Goal: Task Accomplishment & Management: Manage account settings

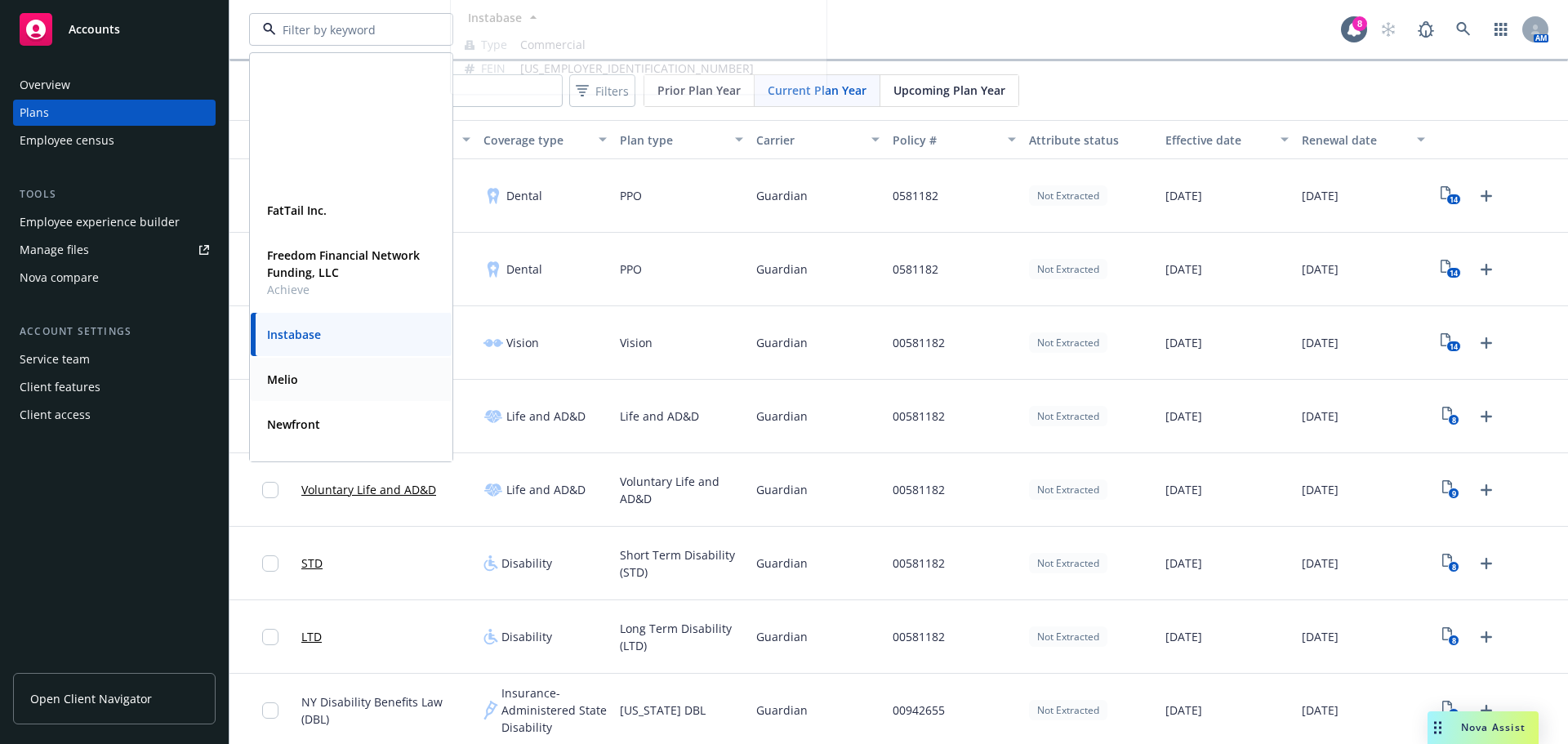
scroll to position [379, 0]
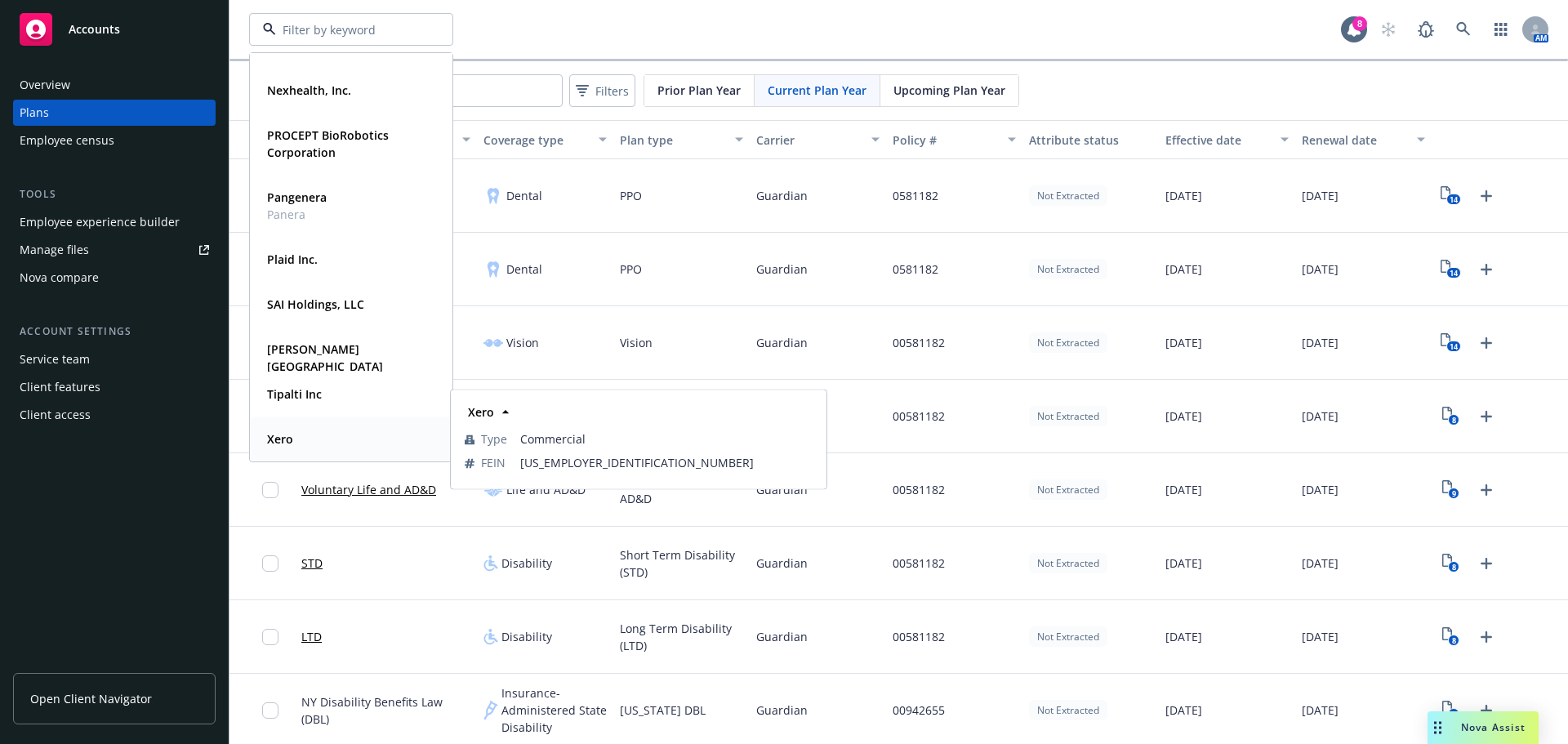
click at [288, 438] on strong "Xero" at bounding box center [280, 439] width 26 height 15
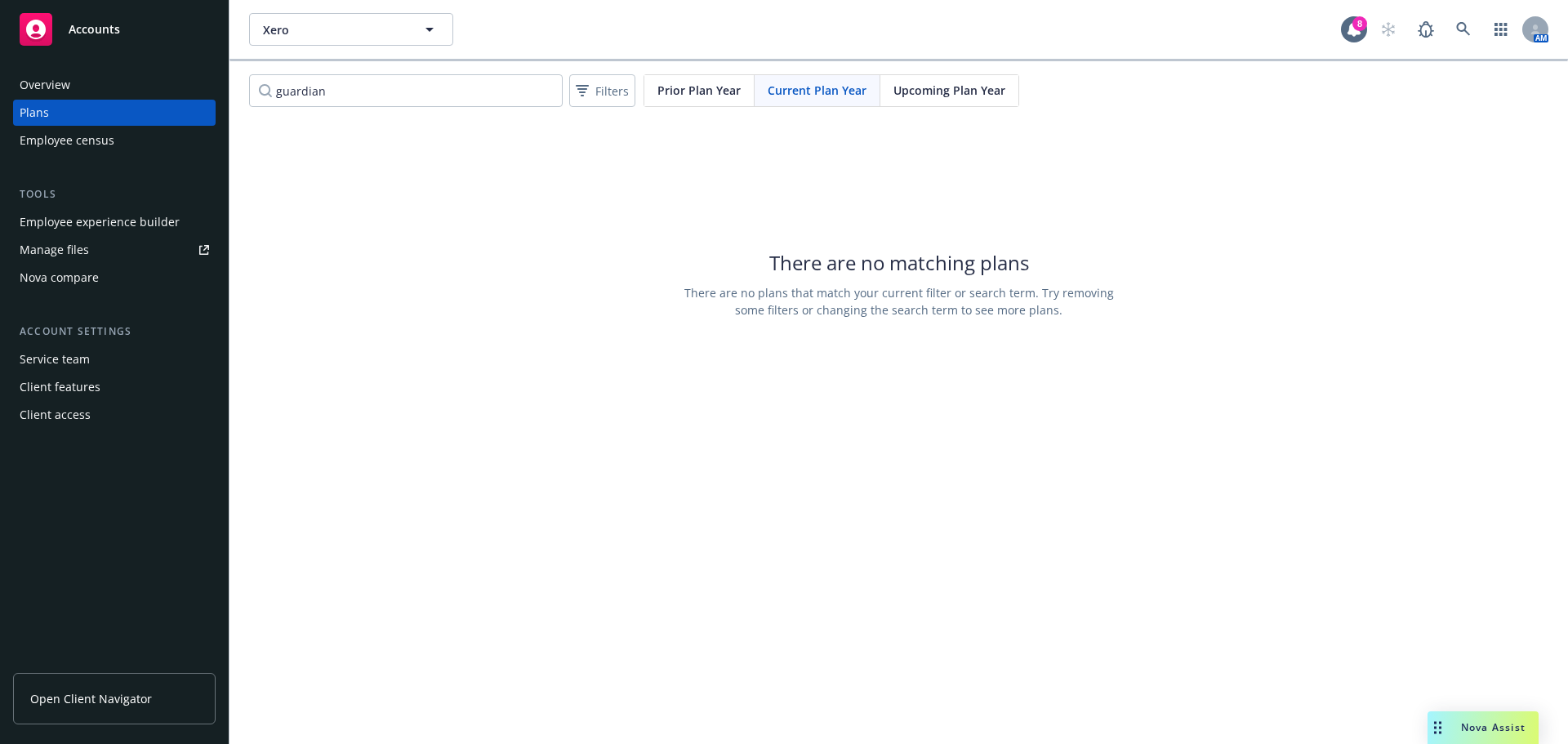
click at [73, 256] on div "Manage files" at bounding box center [54, 250] width 69 height 26
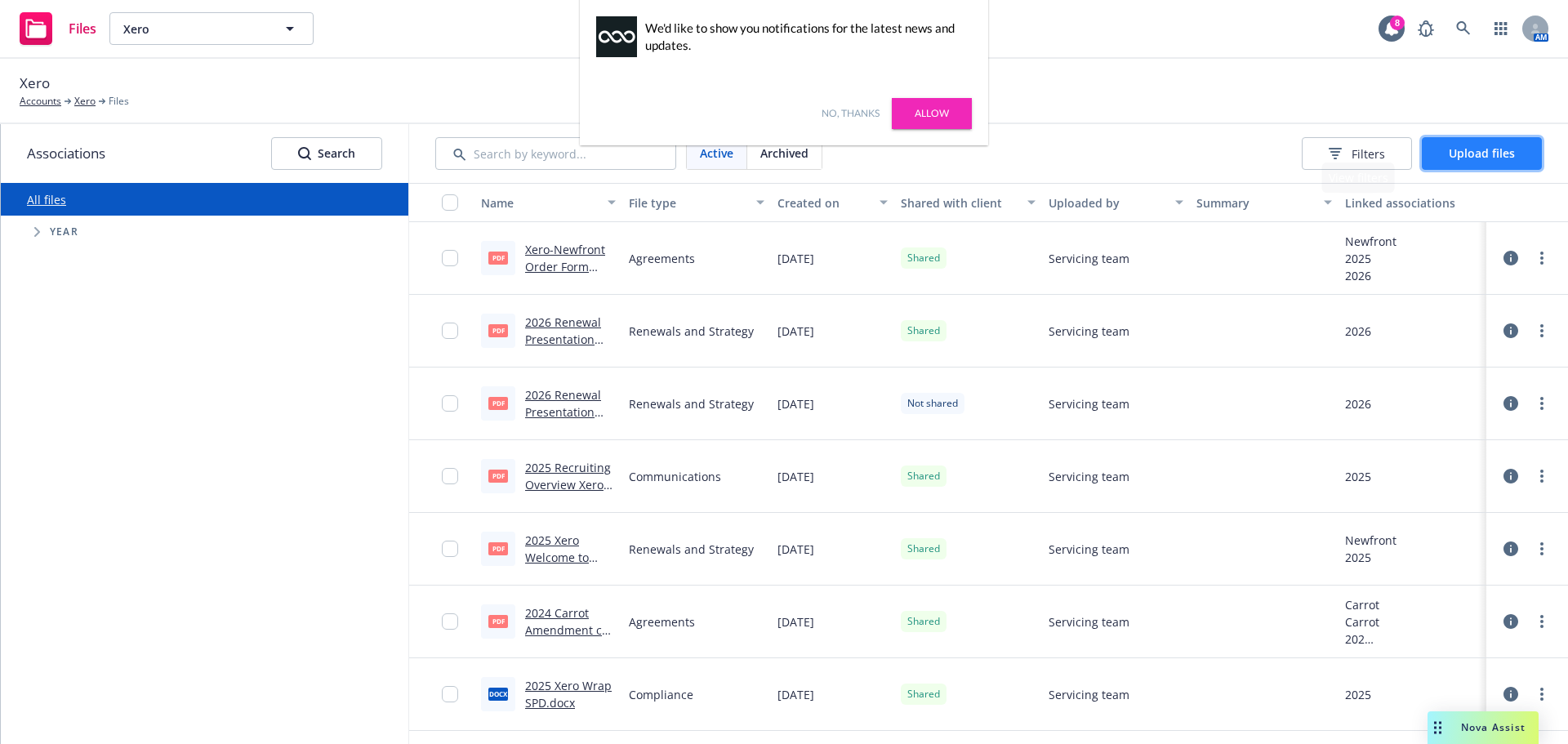
click at [1454, 153] on span "Upload files" at bounding box center [1482, 153] width 66 height 15
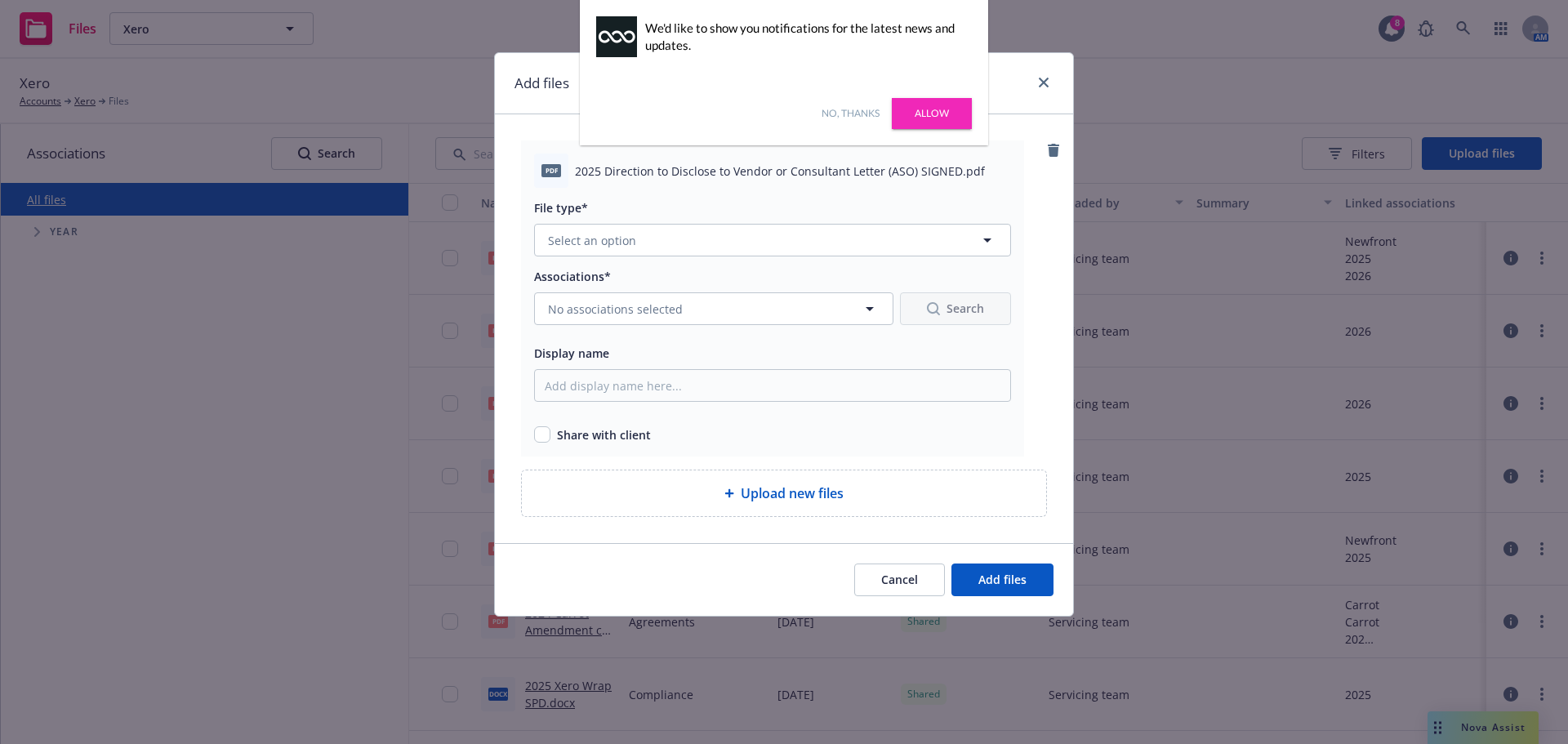
click at [939, 129] on div "No, thanks [PERSON_NAME]" at bounding box center [784, 113] width 409 height 63
click at [880, 222] on div "File type* Select an option" at bounding box center [773, 227] width 477 height 58
click at [866, 245] on button "Select an option" at bounding box center [773, 240] width 477 height 33
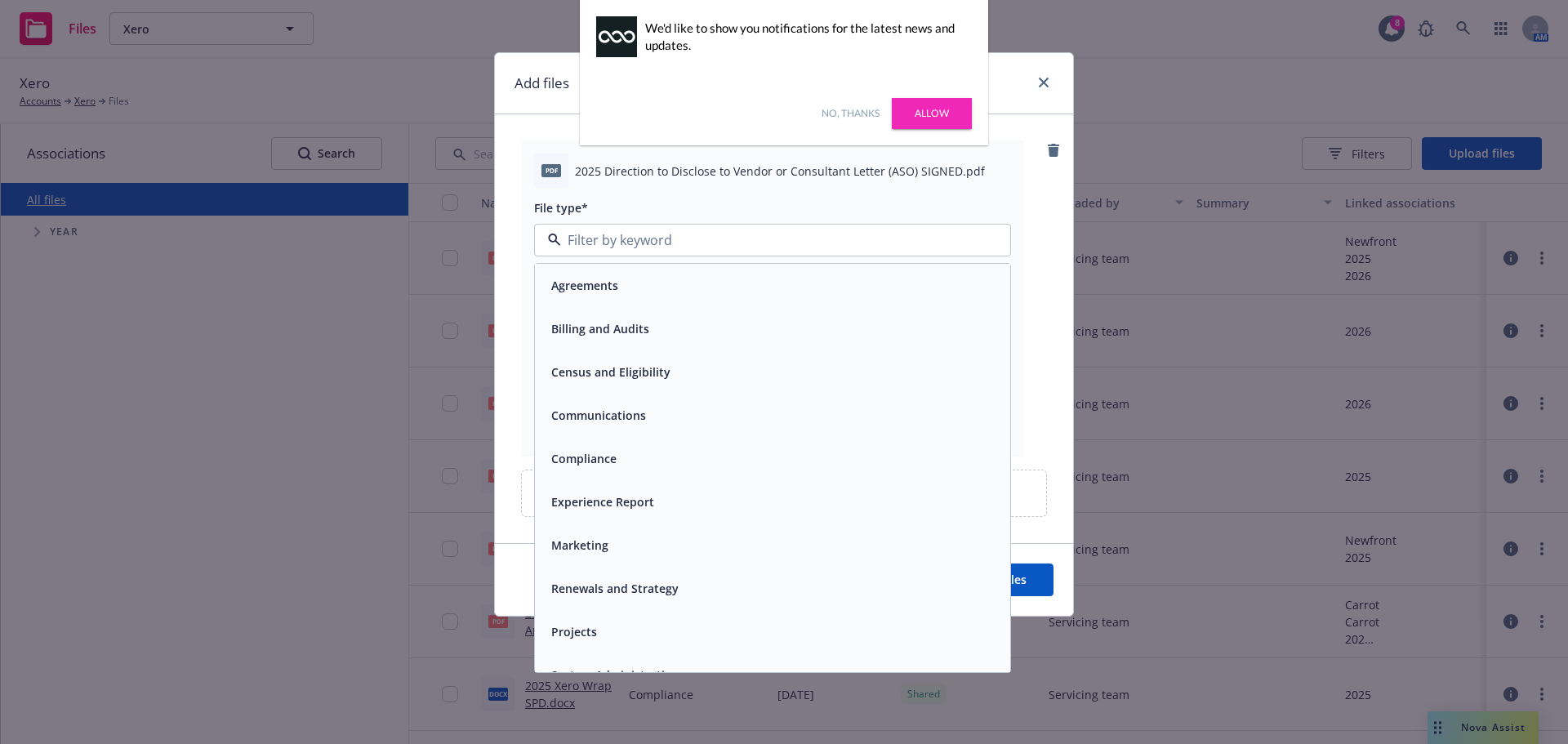
click at [674, 279] on div "Agreements" at bounding box center [773, 285] width 456 height 24
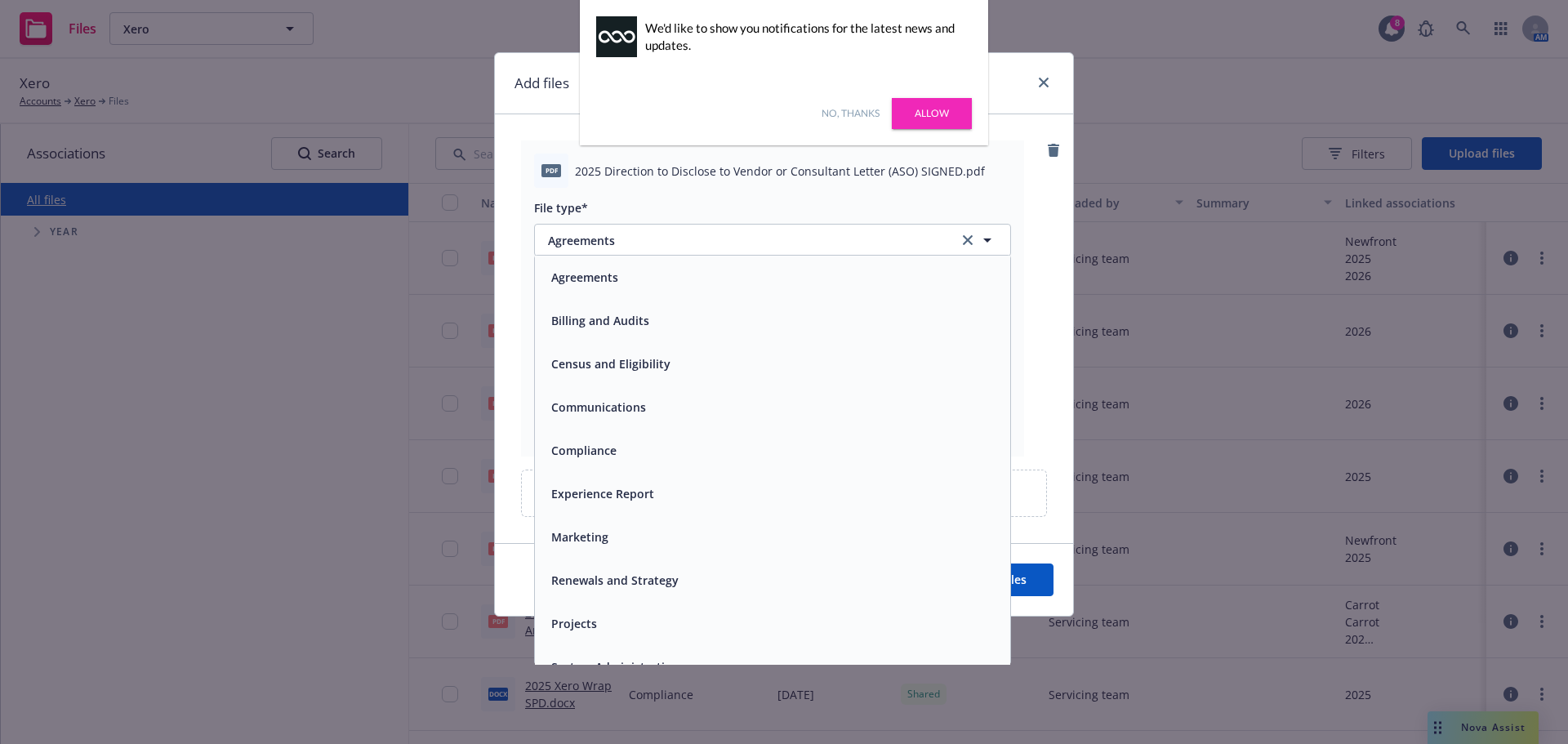
click at [646, 311] on span "No associations selected" at bounding box center [615, 309] width 135 height 17
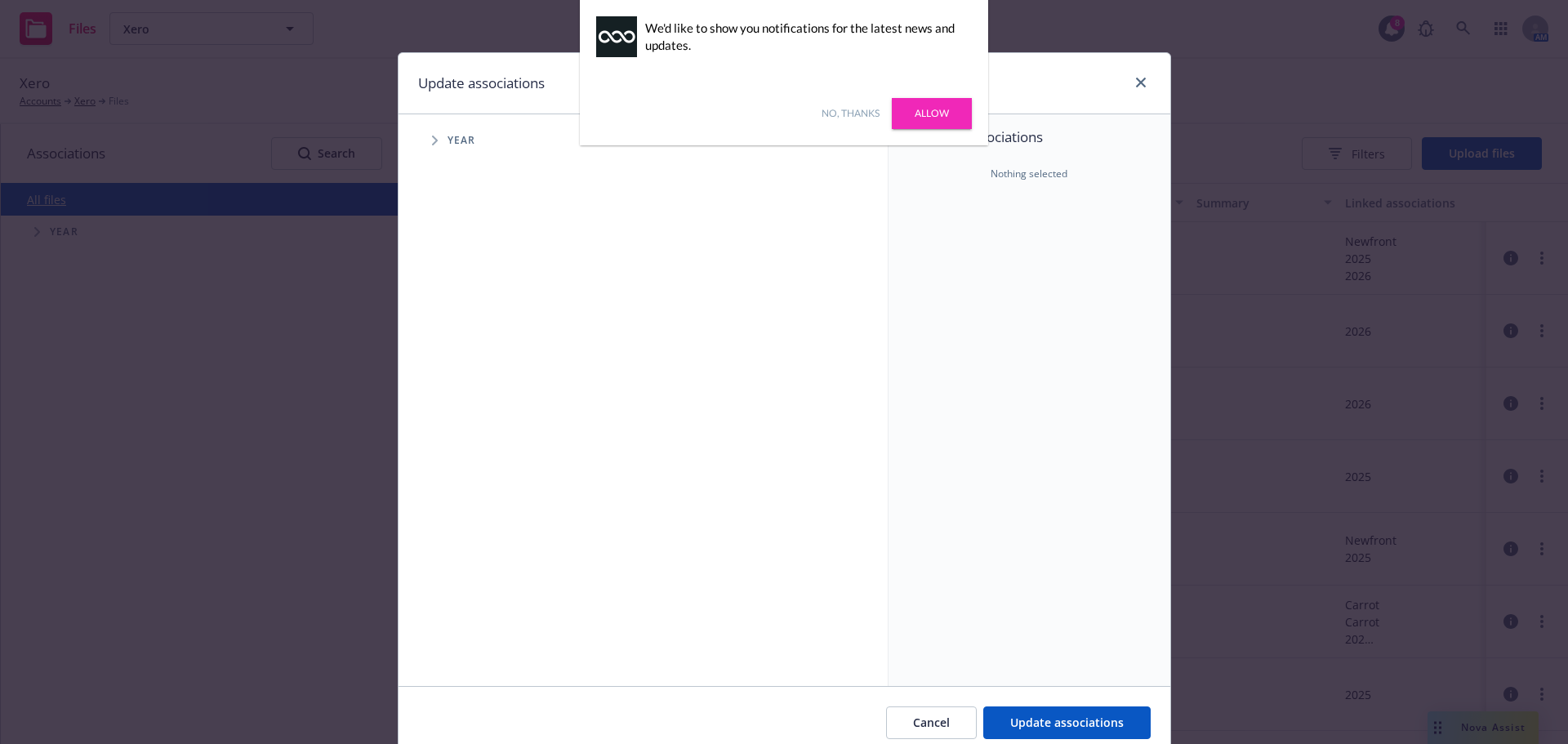
click at [437, 137] on span "Tree Example" at bounding box center [434, 141] width 26 height 26
click at [454, 366] on span "Tree Example" at bounding box center [454, 364] width 26 height 26
click at [465, 398] on span "Tree Example" at bounding box center [475, 399] width 26 height 26
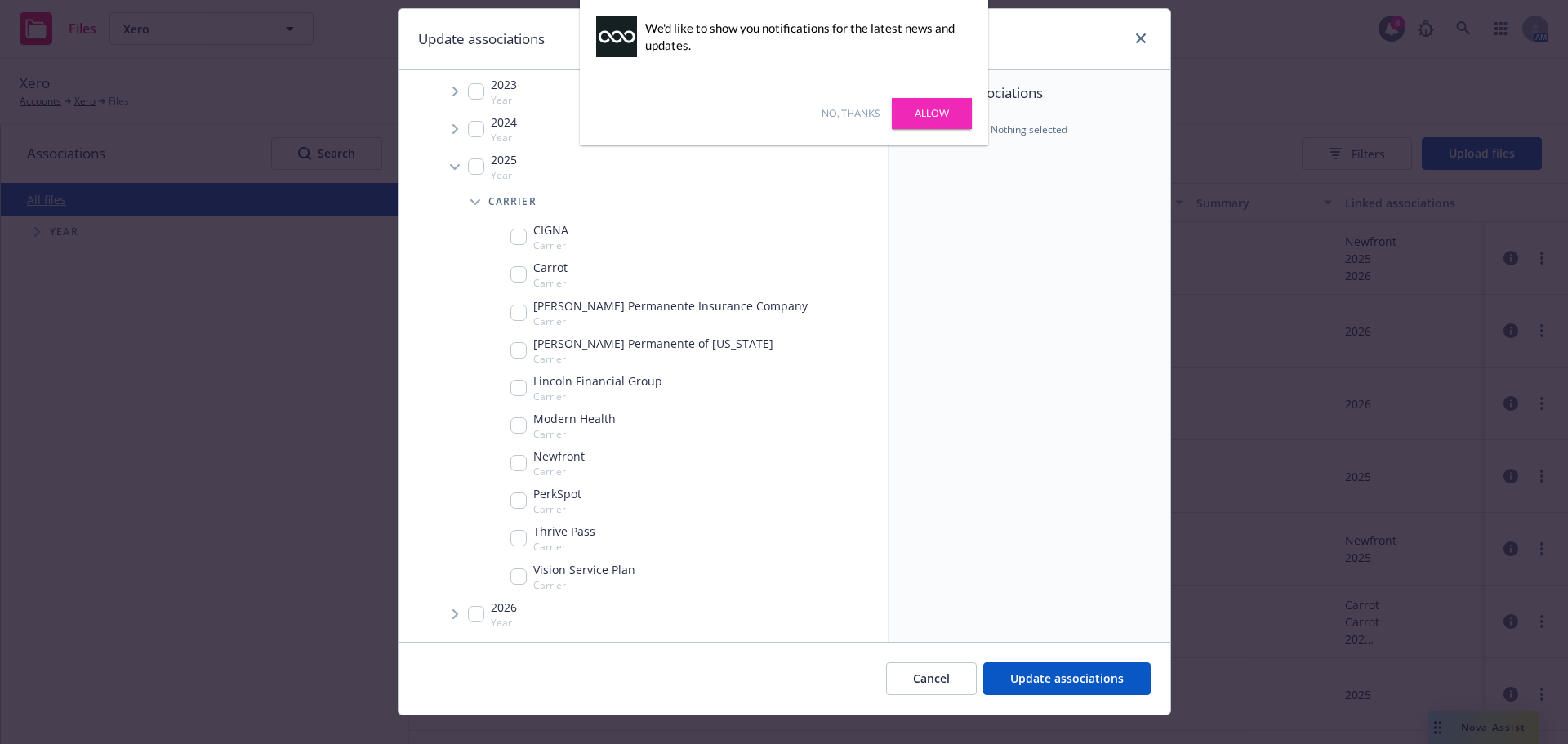
scroll to position [68, 0]
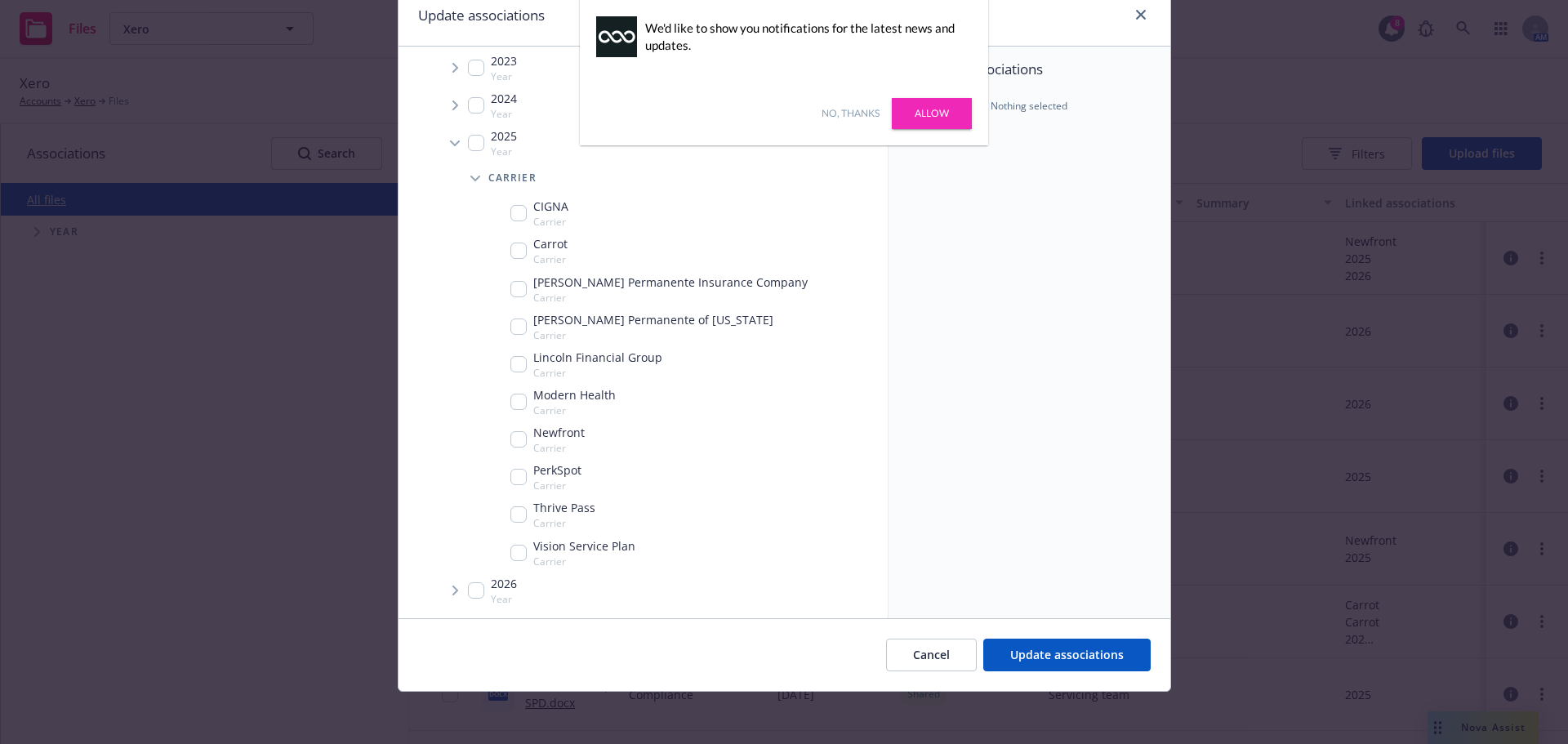
click at [518, 442] on input "Tree Example" at bounding box center [518, 439] width 16 height 16
checkbox input "true"
click at [1044, 653] on span "Update associations" at bounding box center [1067, 654] width 113 height 15
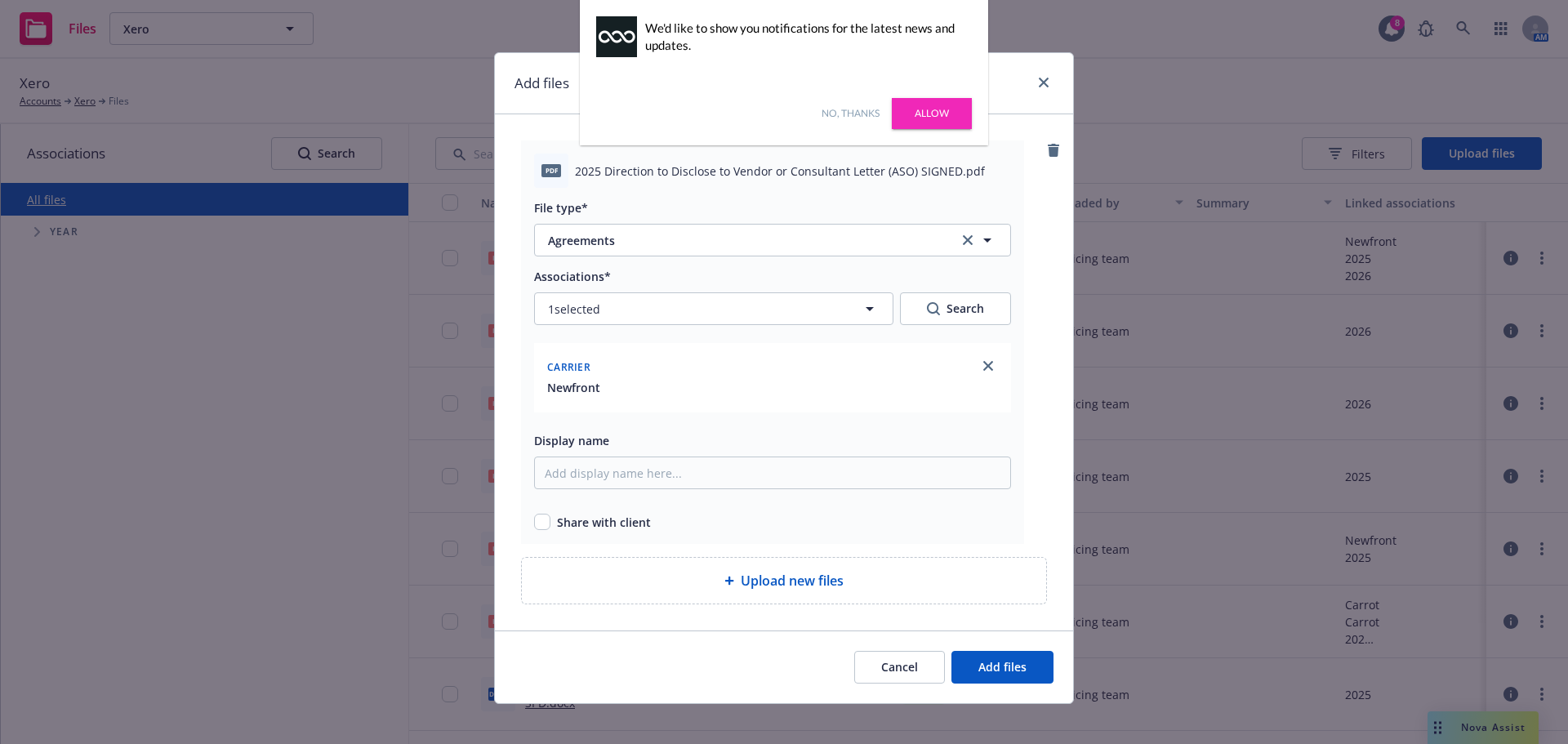
click at [617, 532] on div "pdf 2025 Direction to Disclose to Vendor or Consultant Letter (ASO) SIGNED.pdf …" at bounding box center [773, 342] width 503 height 404
click at [536, 527] on input "checkbox" at bounding box center [542, 521] width 16 height 16
checkbox input "true"
click at [985, 669] on span "Add files" at bounding box center [1002, 667] width 48 height 15
